Goal: Information Seeking & Learning: Learn about a topic

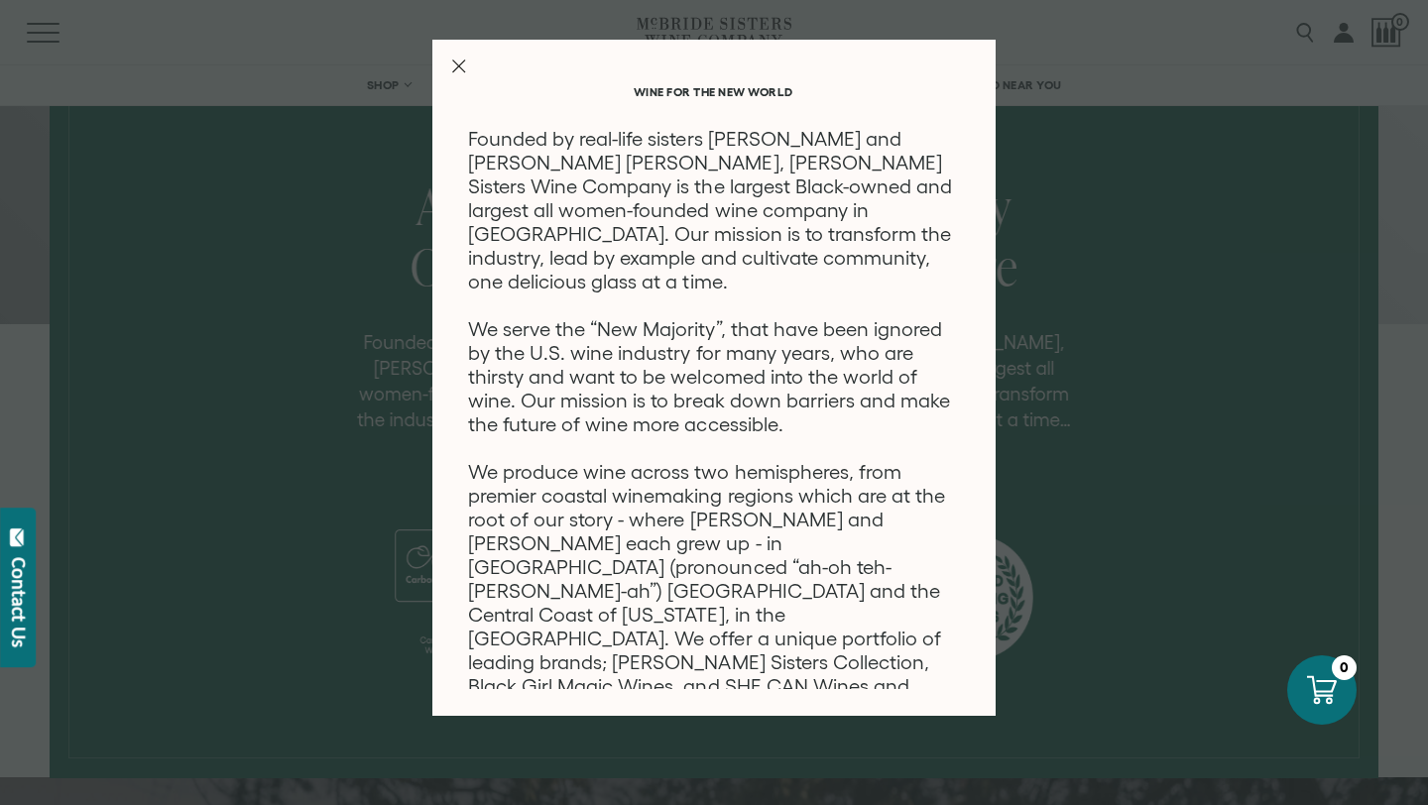
click at [300, 306] on div "Wine for the new world Founded by real-life sisters [PERSON_NAME] and [PERSON_N…" at bounding box center [714, 402] width 1428 height 805
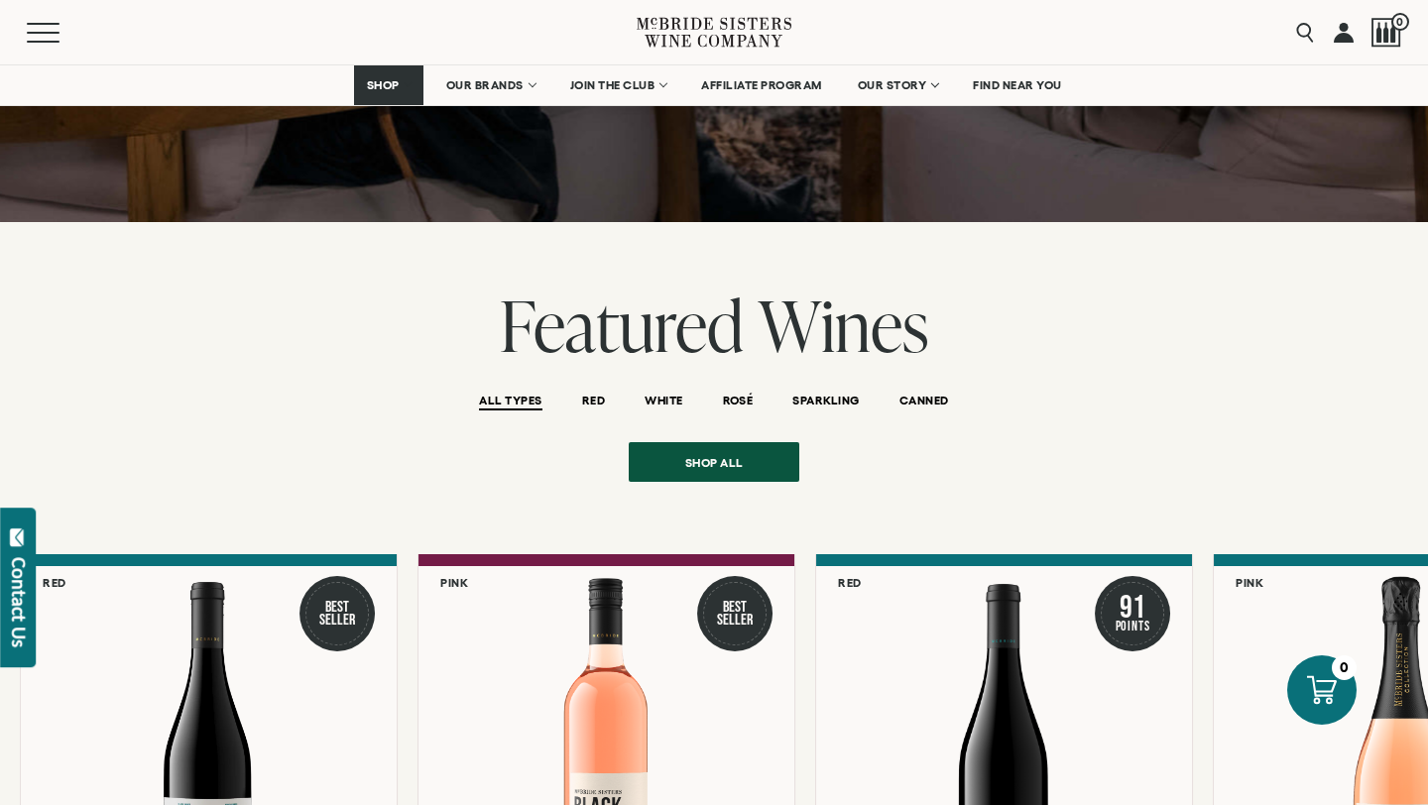
scroll to position [1539, 0]
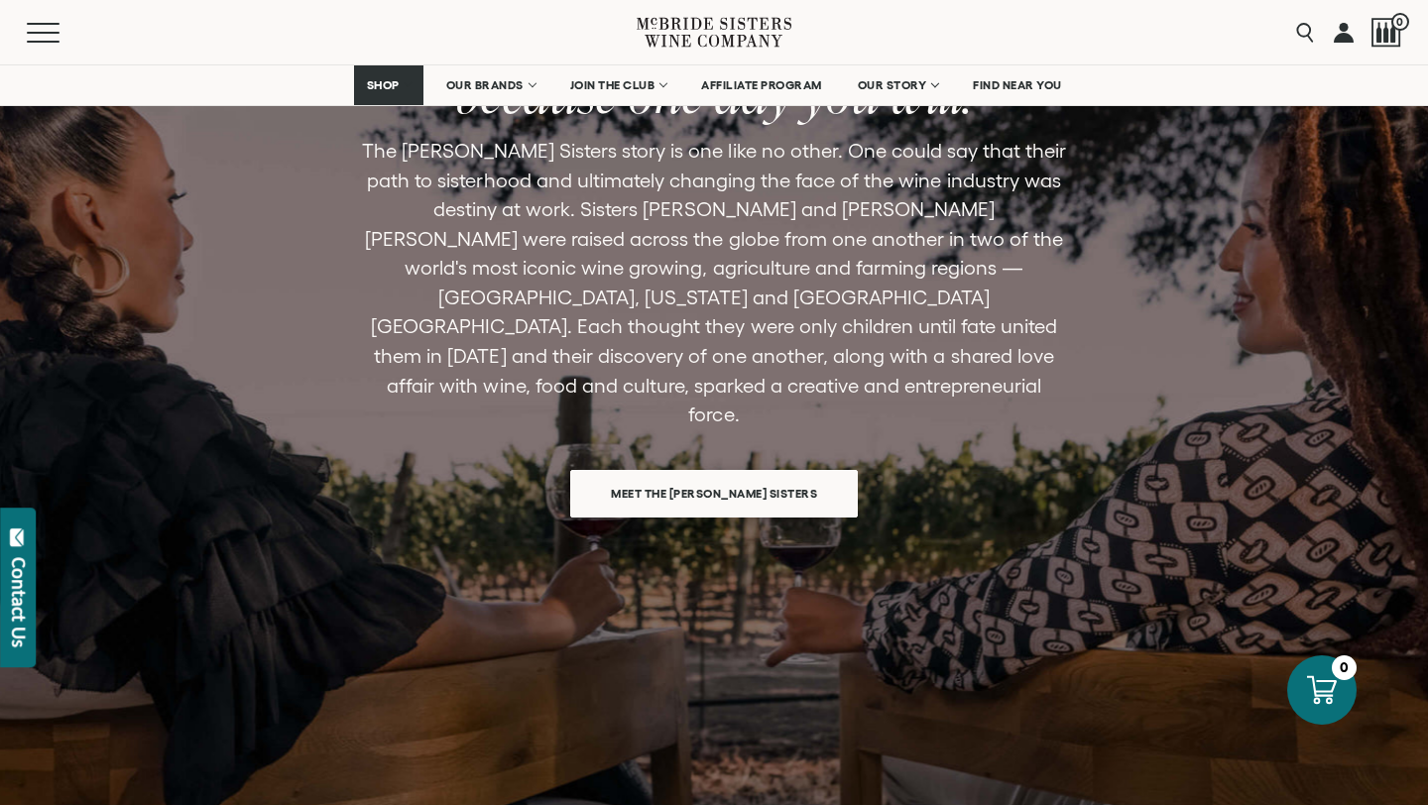
click at [750, 474] on span "Meet the [PERSON_NAME] Sisters" at bounding box center [714, 493] width 276 height 39
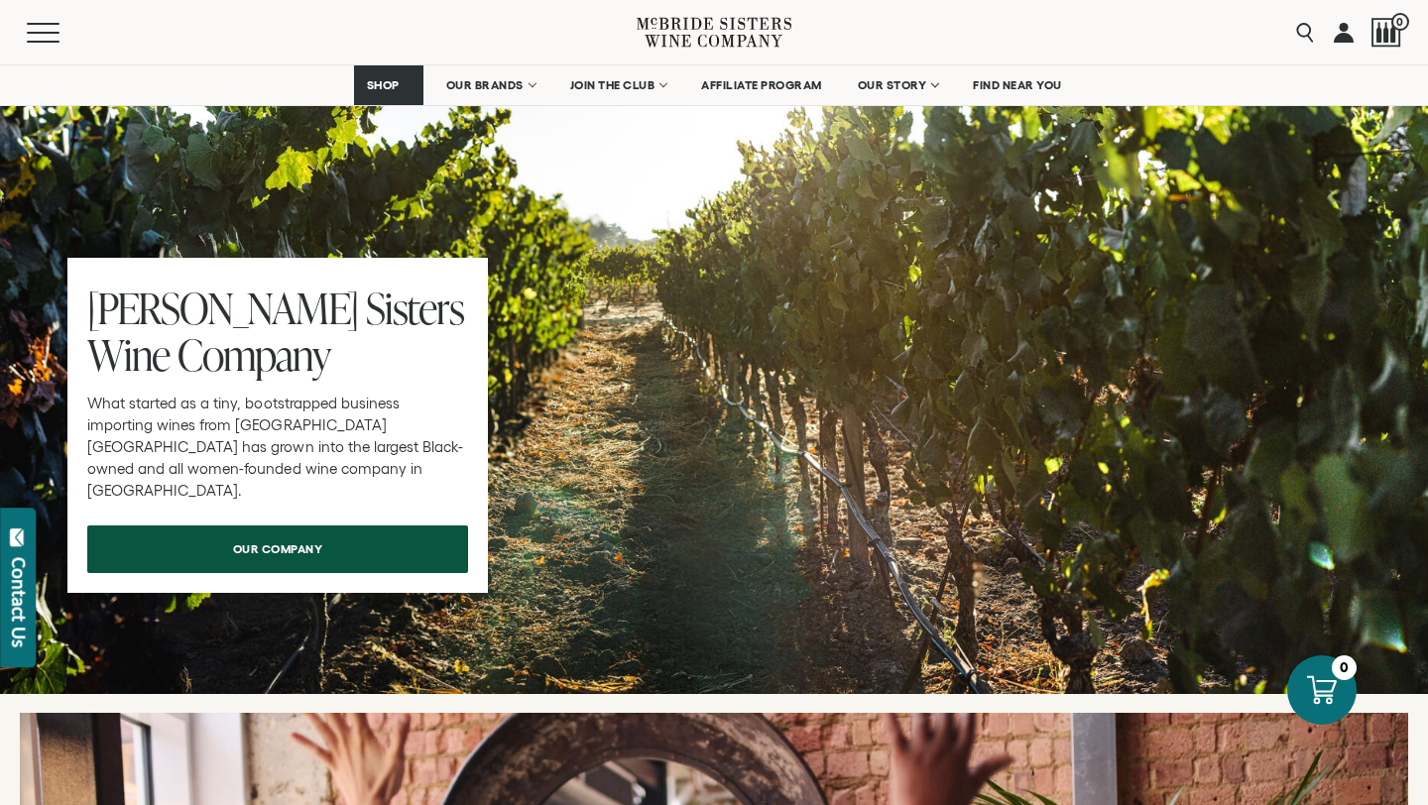
scroll to position [6406, 0]
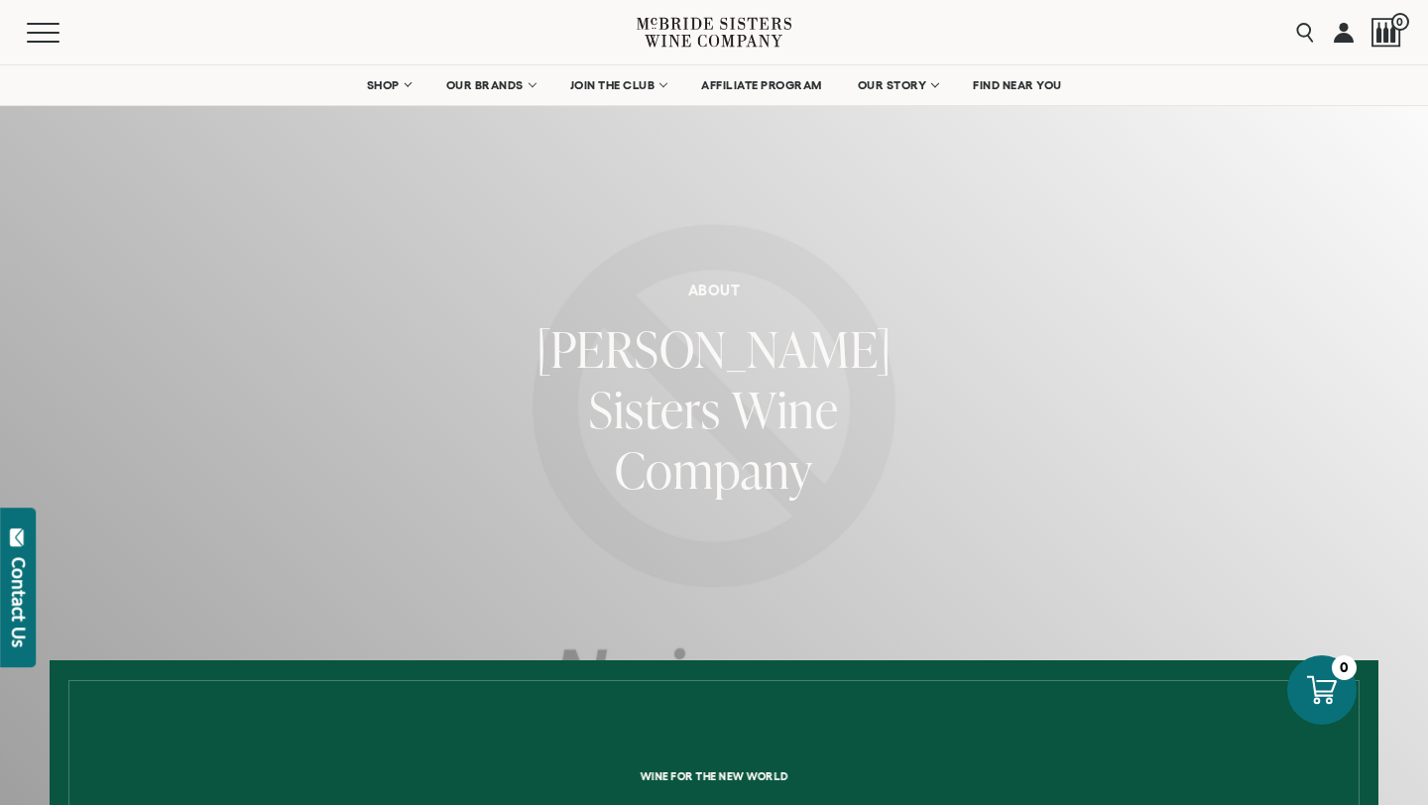
scroll to position [5, 0]
